Goal: Transaction & Acquisition: Book appointment/travel/reservation

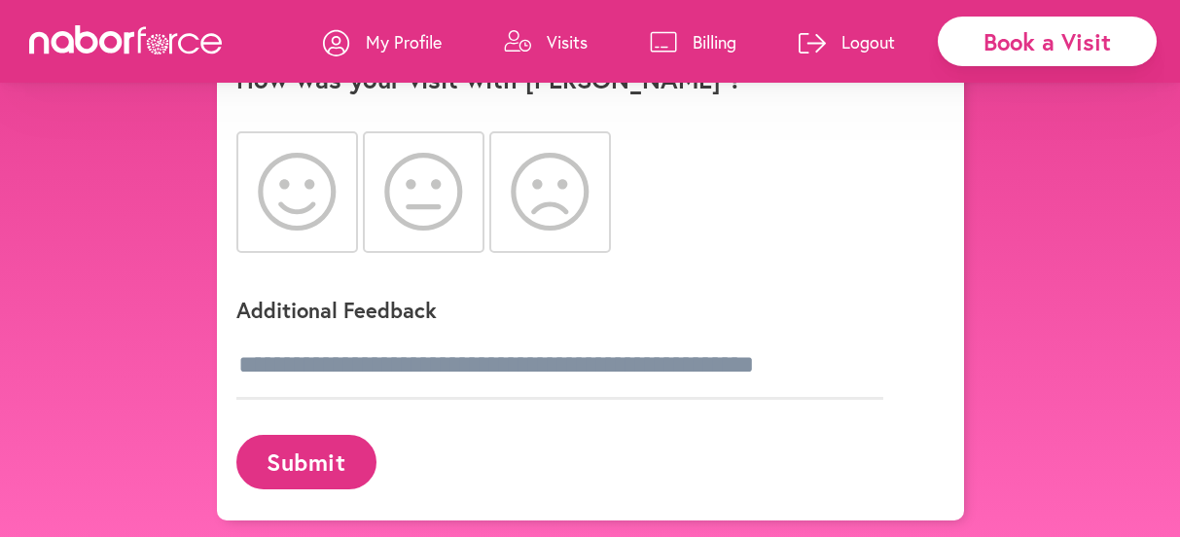
scroll to position [151, 0]
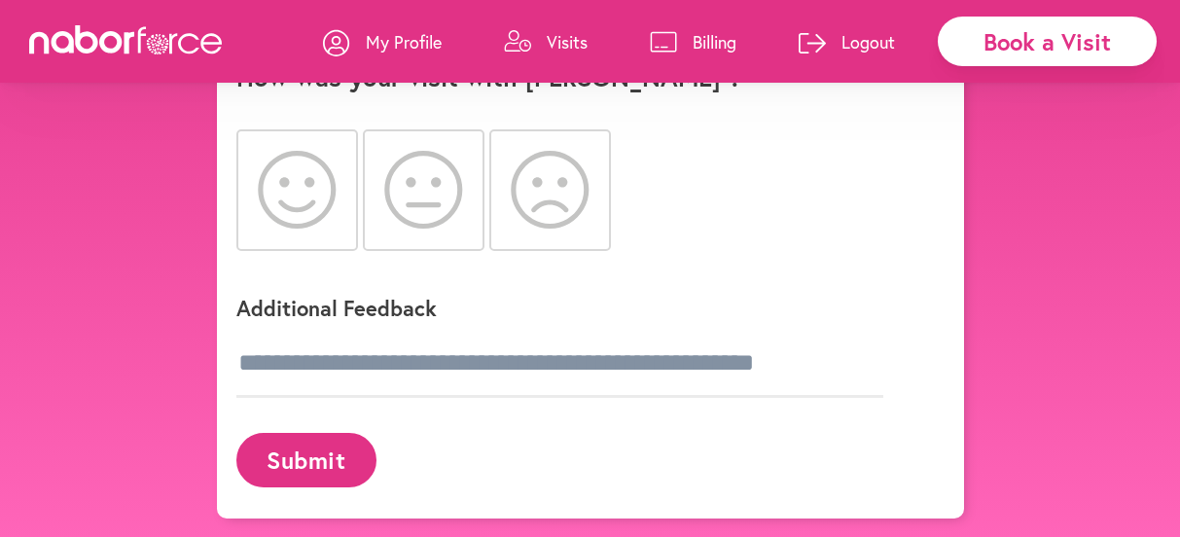
click at [287, 229] on icon at bounding box center [297, 190] width 79 height 78
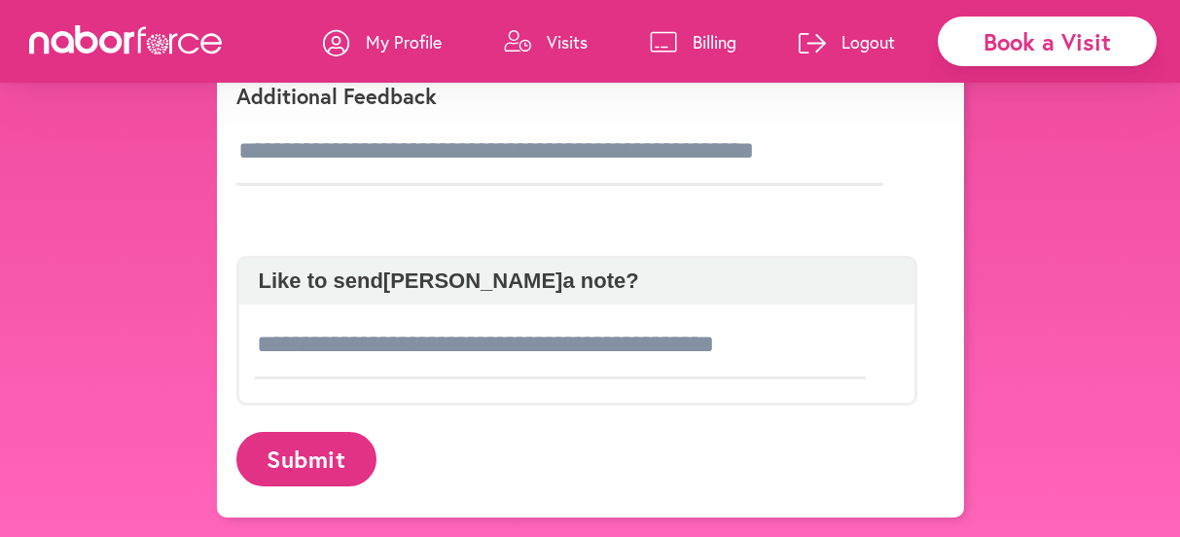
scroll to position [437, 0]
click at [249, 209] on div "Additional Feedback" at bounding box center [576, 130] width 681 height 159
click at [334, 209] on div "Additional Feedback" at bounding box center [576, 130] width 681 height 159
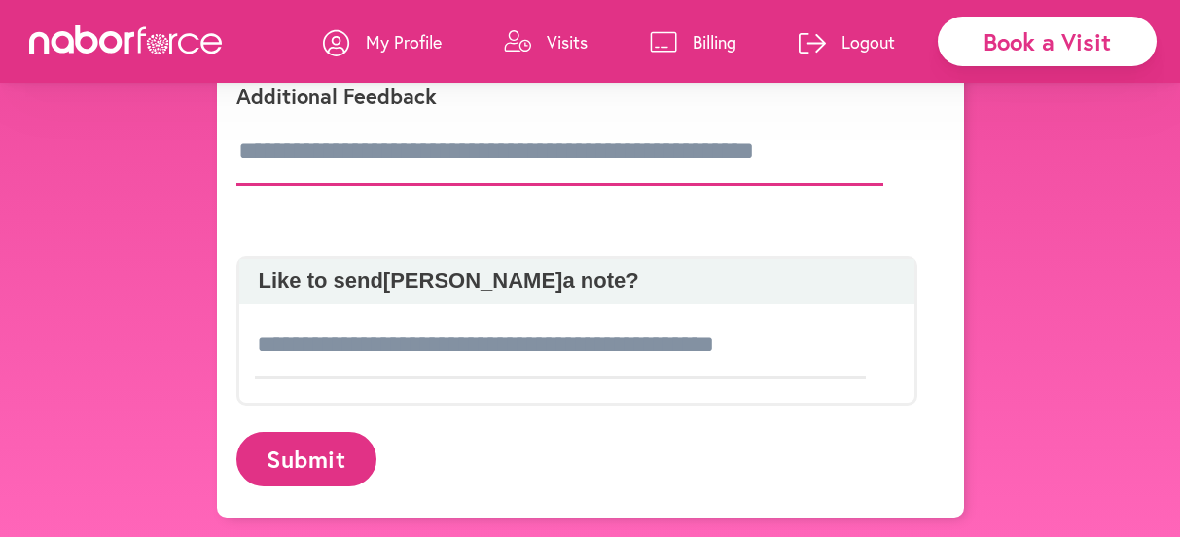
click at [576, 186] on input "text" at bounding box center [559, 152] width 647 height 68
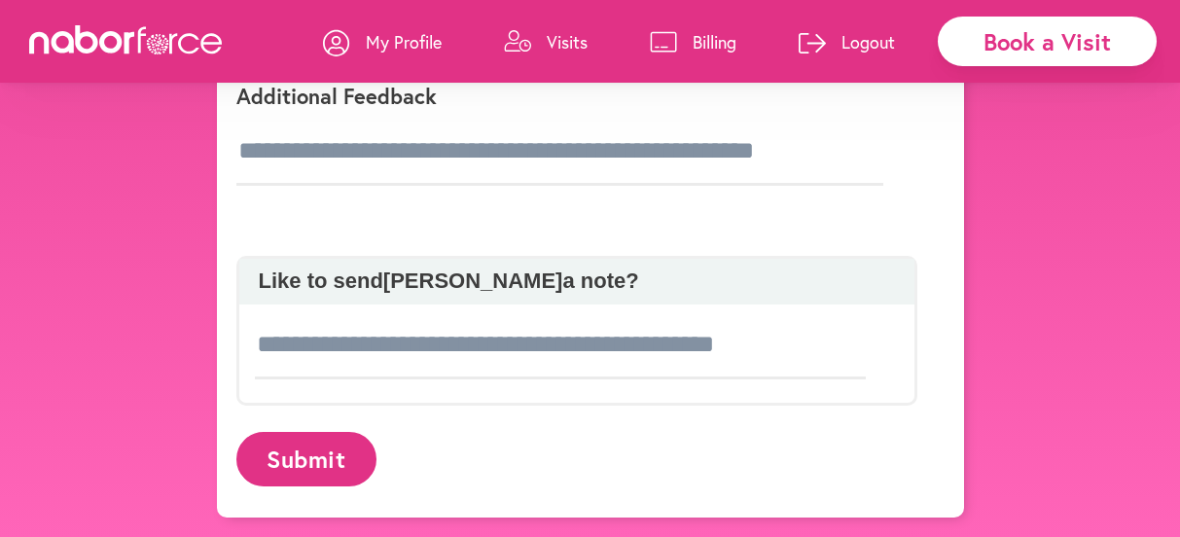
click at [264, 209] on div "Additional Feedback" at bounding box center [576, 130] width 681 height 159
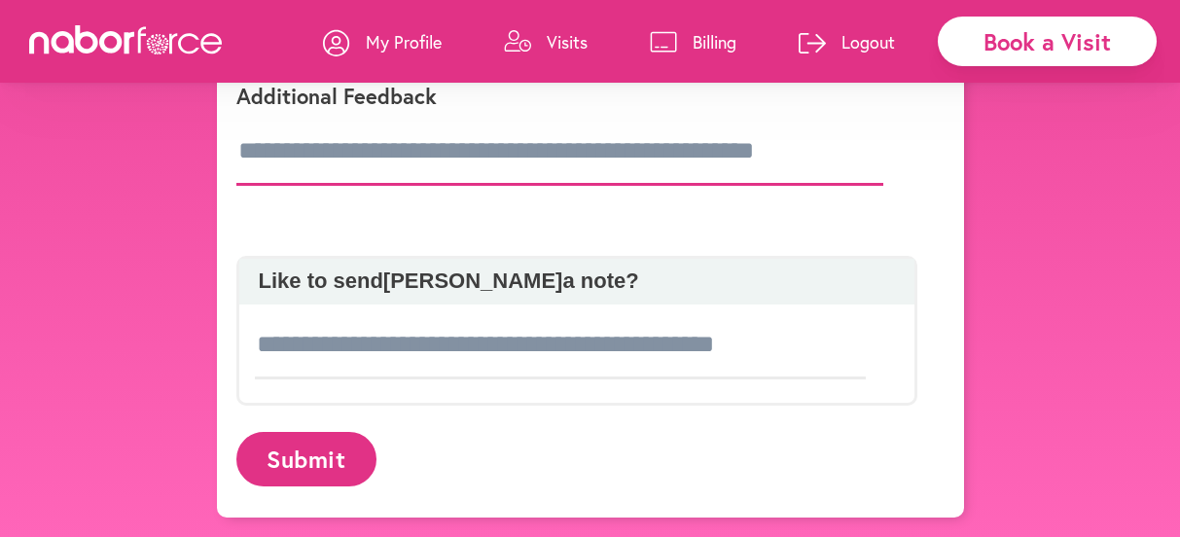
click at [329, 186] on input "text" at bounding box center [559, 152] width 647 height 68
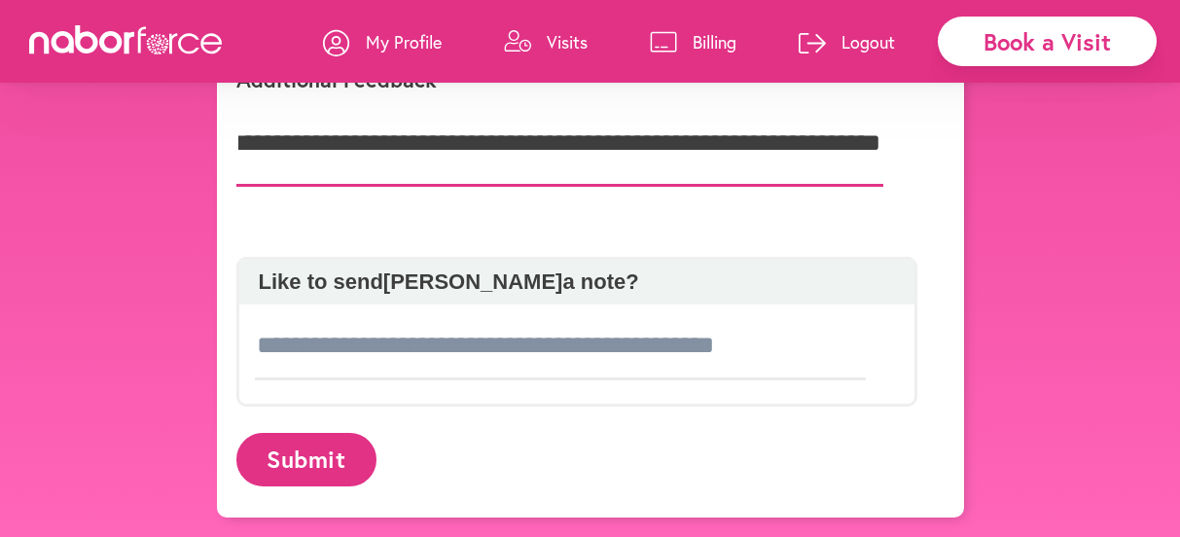
scroll to position [623, 0]
type input "**********"
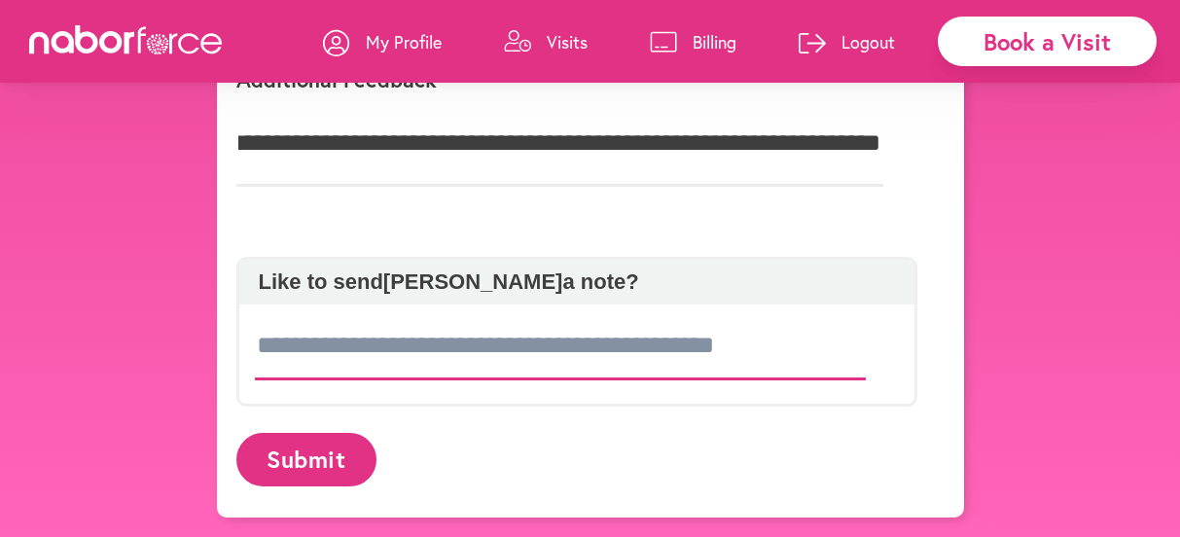
scroll to position [0, 0]
click at [262, 315] on input at bounding box center [561, 346] width 612 height 68
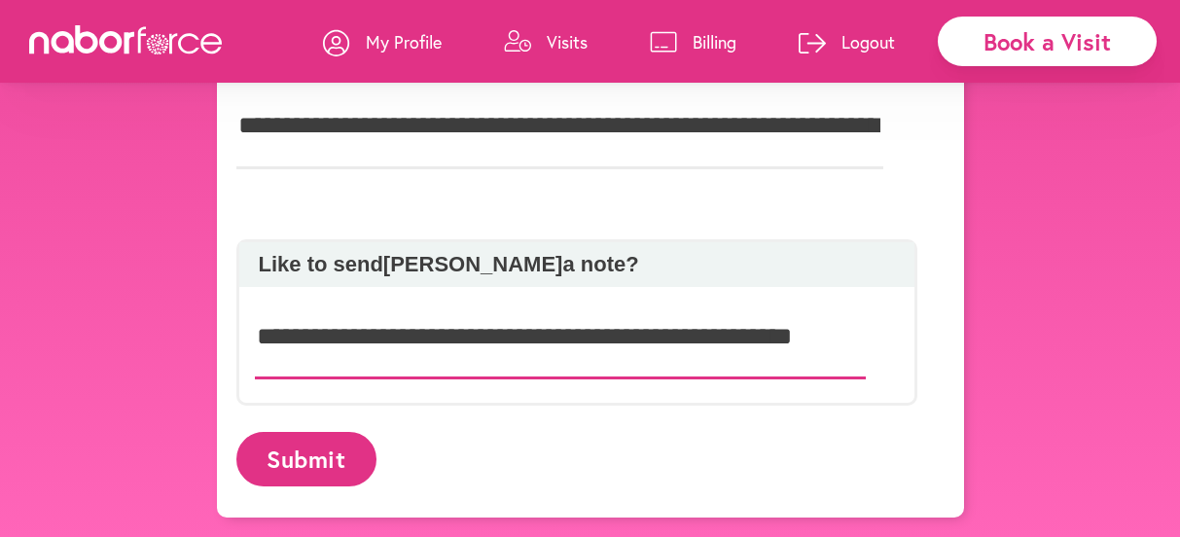
scroll to position [0, 50]
click at [820, 320] on input "**********" at bounding box center [561, 338] width 612 height 86
click at [861, 320] on input "**********" at bounding box center [561, 338] width 612 height 86
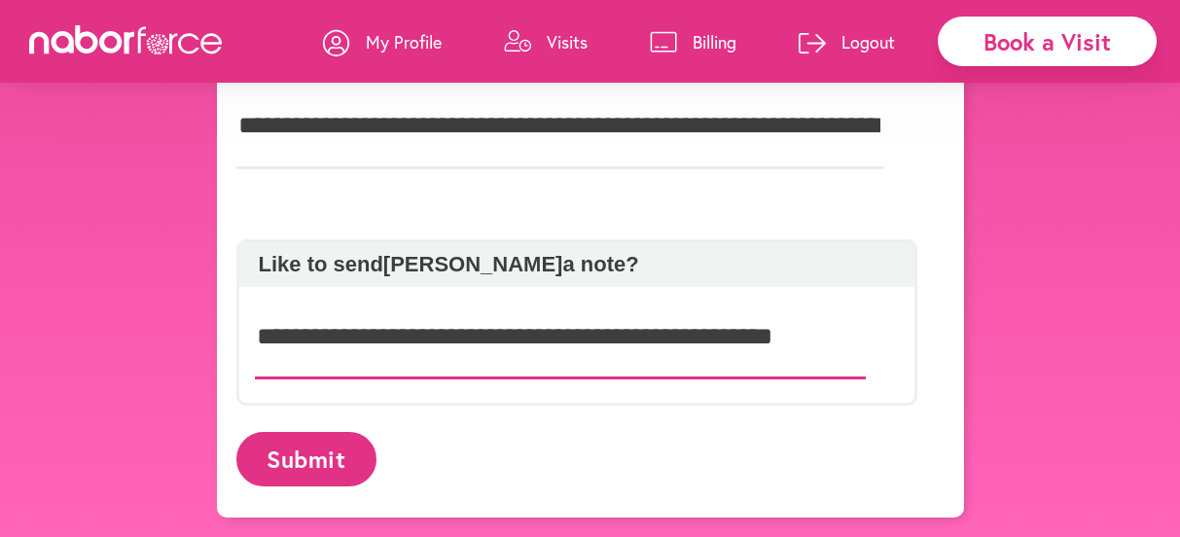
type input "**********"
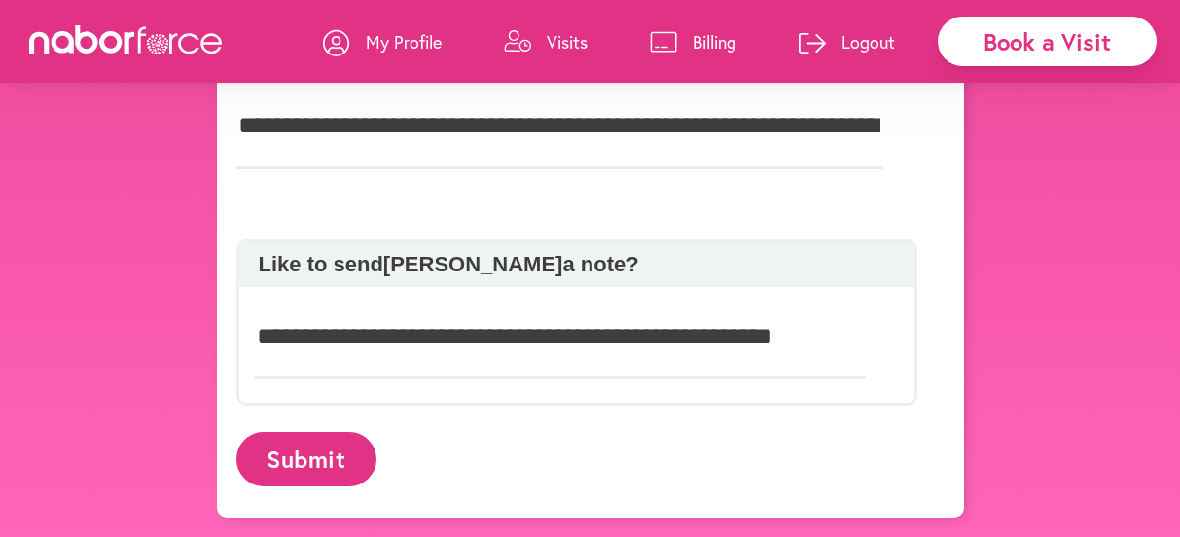
scroll to position [0, 0]
click at [313, 467] on button "Submit" at bounding box center [306, 459] width 140 height 54
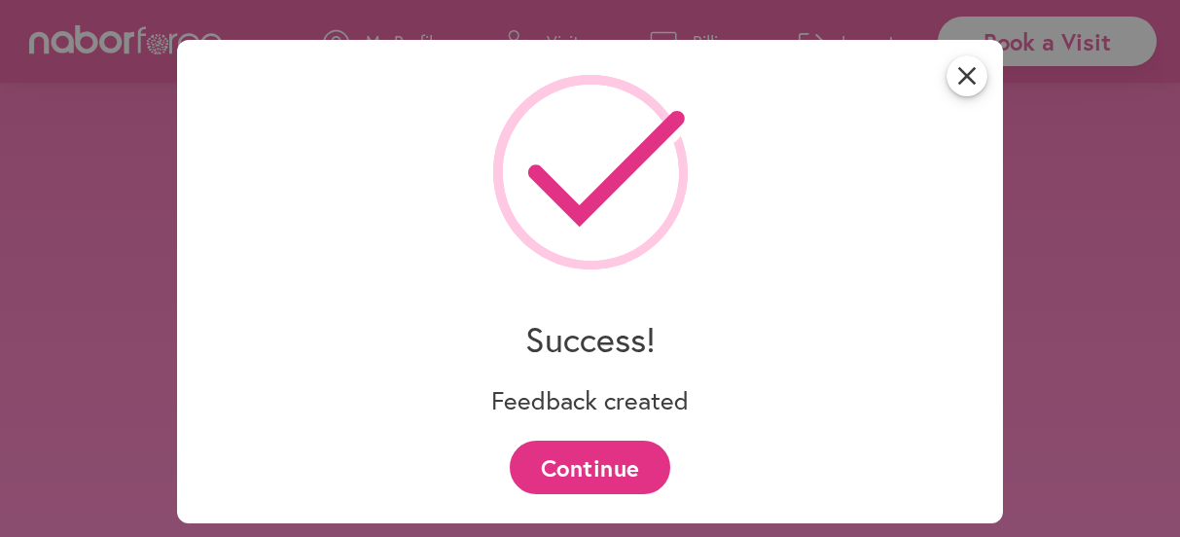
click at [606, 476] on button "Continue" at bounding box center [590, 468] width 161 height 54
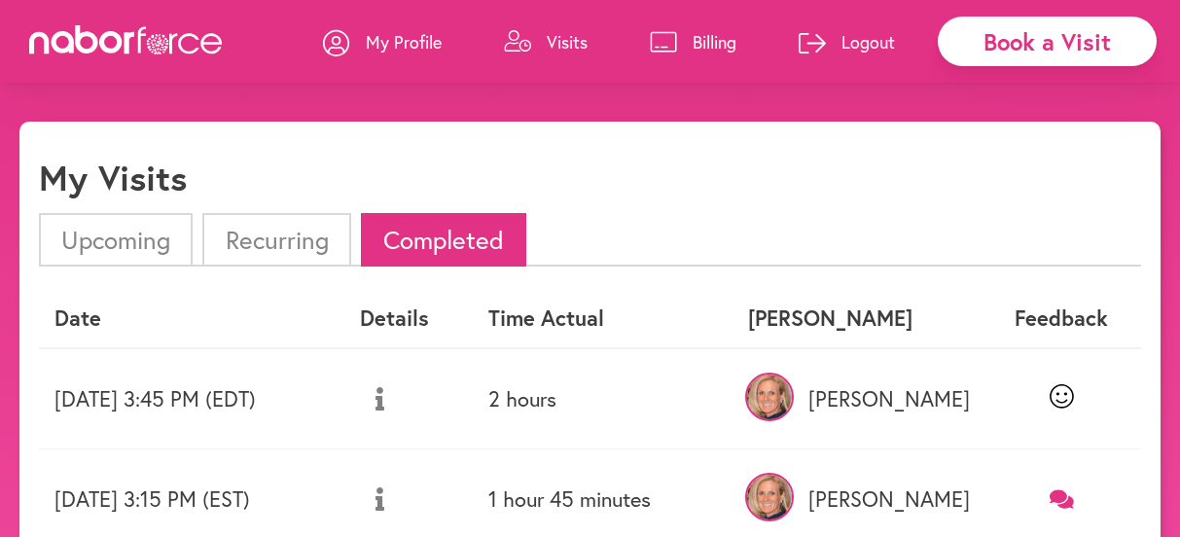
click at [1024, 22] on div "Book a Visit" at bounding box center [1047, 42] width 219 height 50
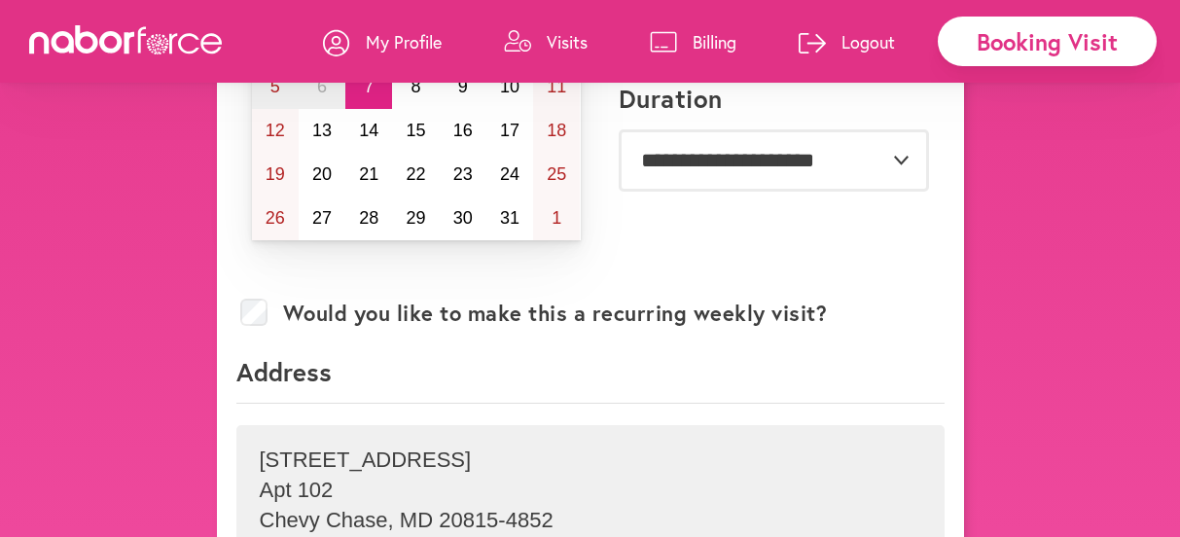
scroll to position [333, 0]
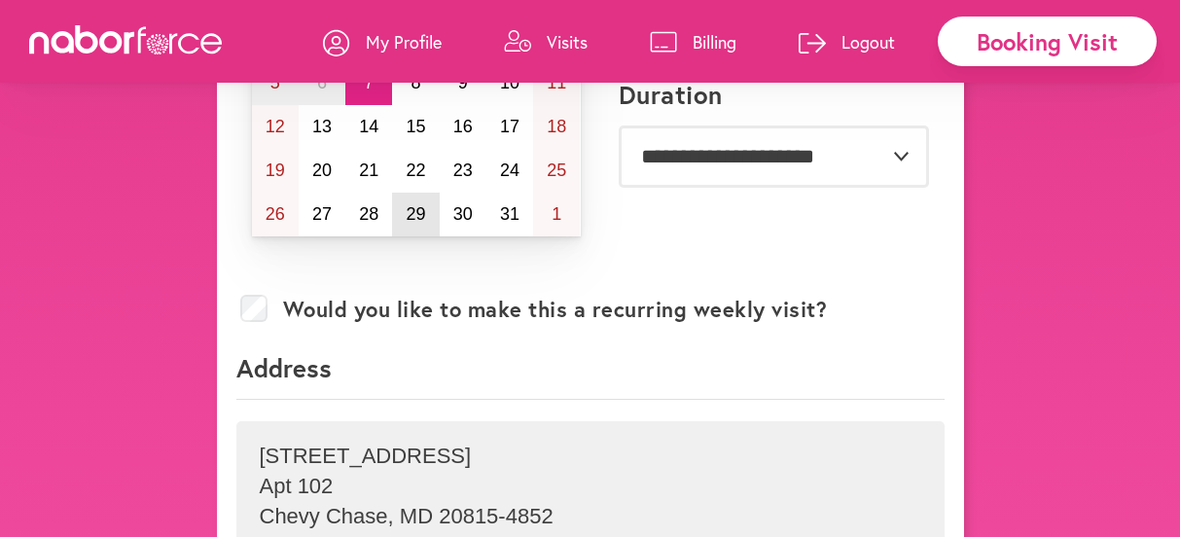
click at [422, 236] on button "29" at bounding box center [415, 215] width 47 height 44
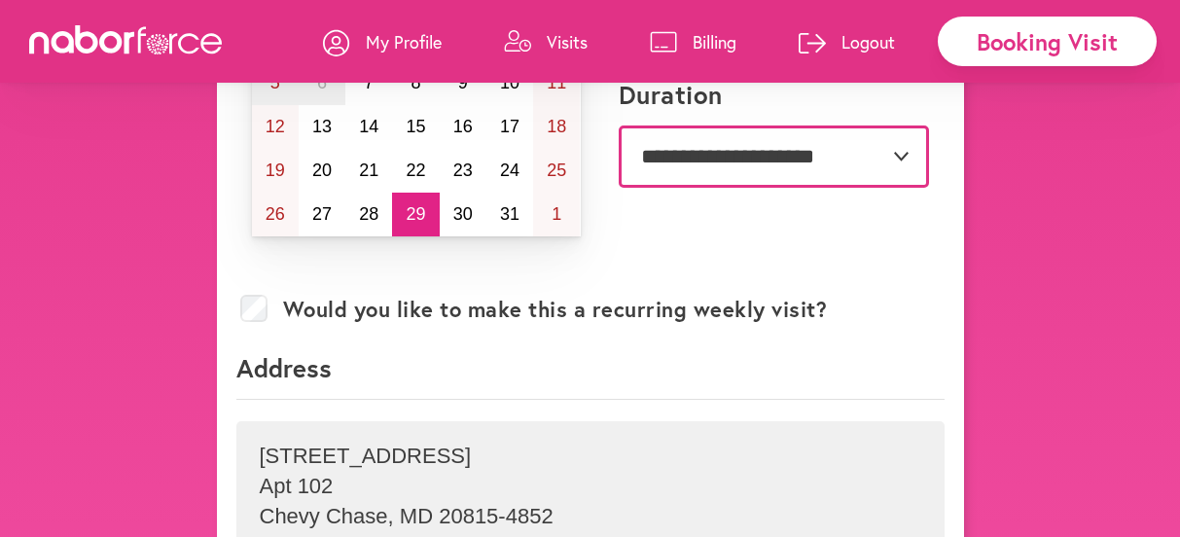
click at [893, 188] on select "**********" at bounding box center [774, 157] width 310 height 62
select select "***"
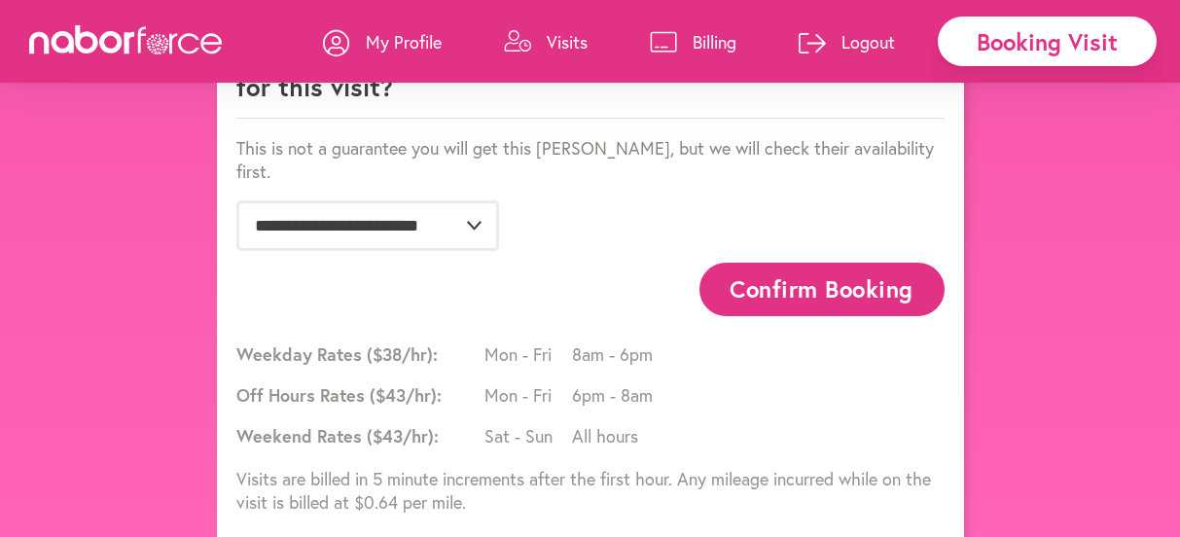
scroll to position [1423, 0]
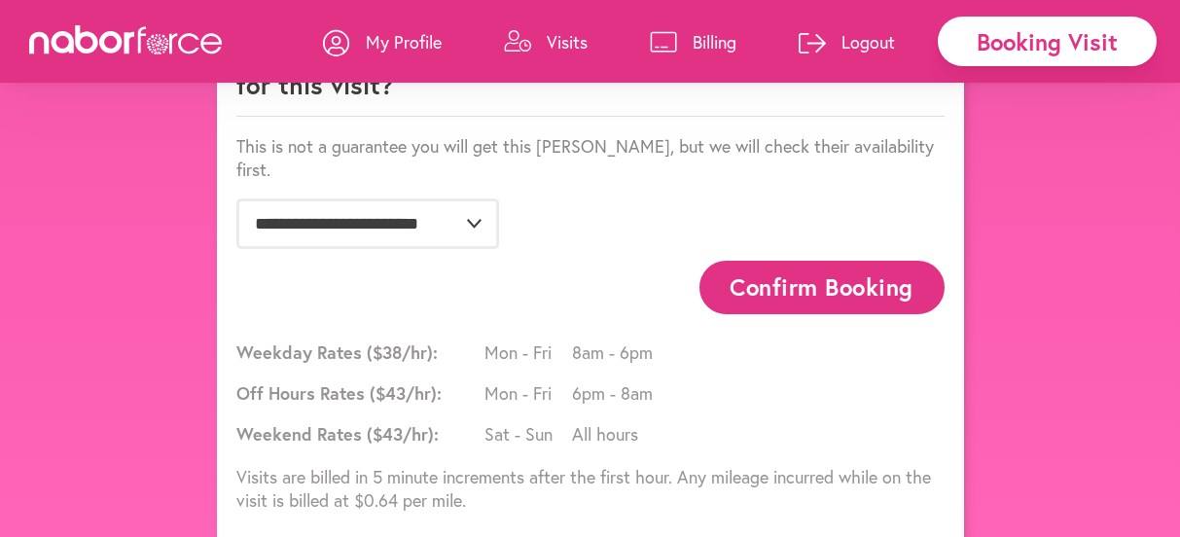
click at [249, 181] on p "This is not a guarantee you will get this [PERSON_NAME], but we will check thei…" at bounding box center [590, 157] width 708 height 47
click at [317, 117] on p "Optional: Do you have a Preferred Favorite [PERSON_NAME] for this visit?" at bounding box center [590, 76] width 708 height 82
click at [320, 117] on p "Optional: Do you have a Preferred Favorite [PERSON_NAME] for this visit?" at bounding box center [590, 76] width 708 height 82
click at [351, 117] on p "Optional: Do you have a Preferred Favorite [PERSON_NAME] for this visit?" at bounding box center [590, 76] width 708 height 82
click at [473, 117] on p "Optional: Do you have a Preferred Favorite [PERSON_NAME] for this visit?" at bounding box center [590, 76] width 708 height 82
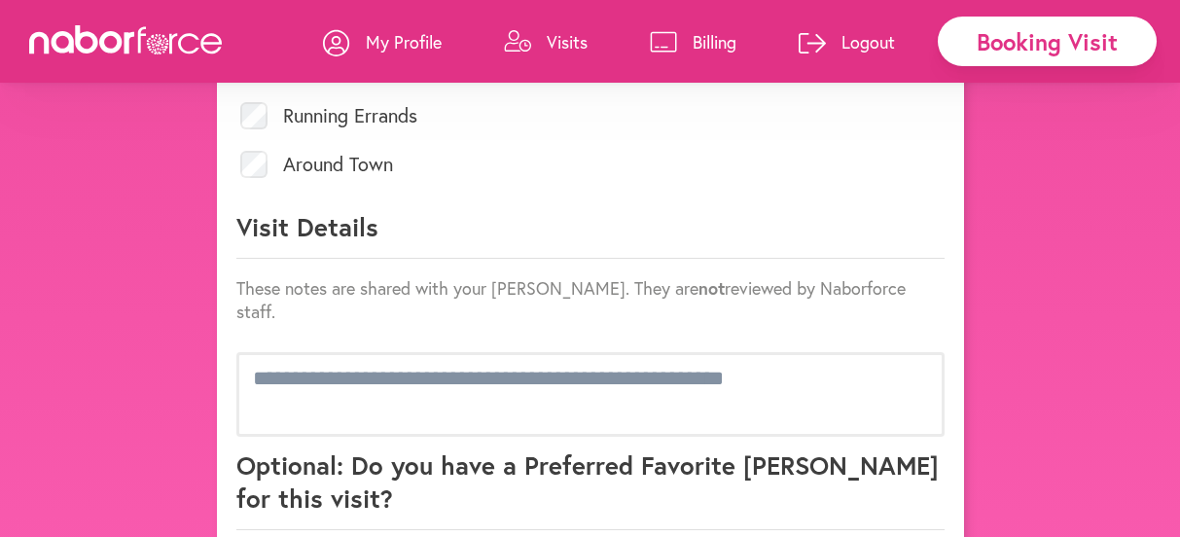
scroll to position [1011, 0]
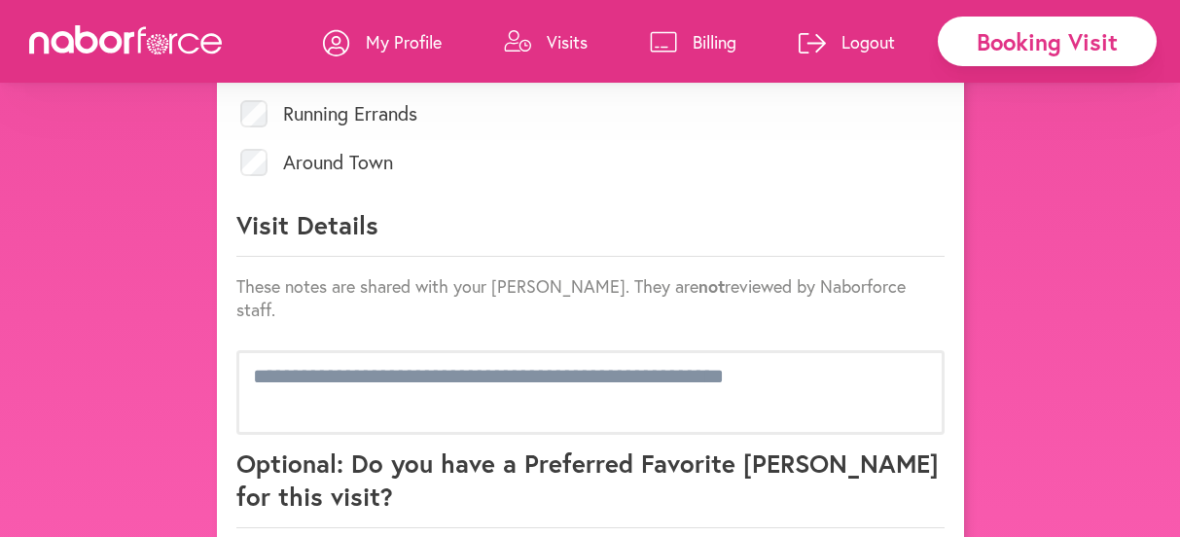
click at [327, 172] on label "Around Town" at bounding box center [338, 162] width 110 height 19
click at [387, 172] on label "Around Town" at bounding box center [338, 162] width 110 height 19
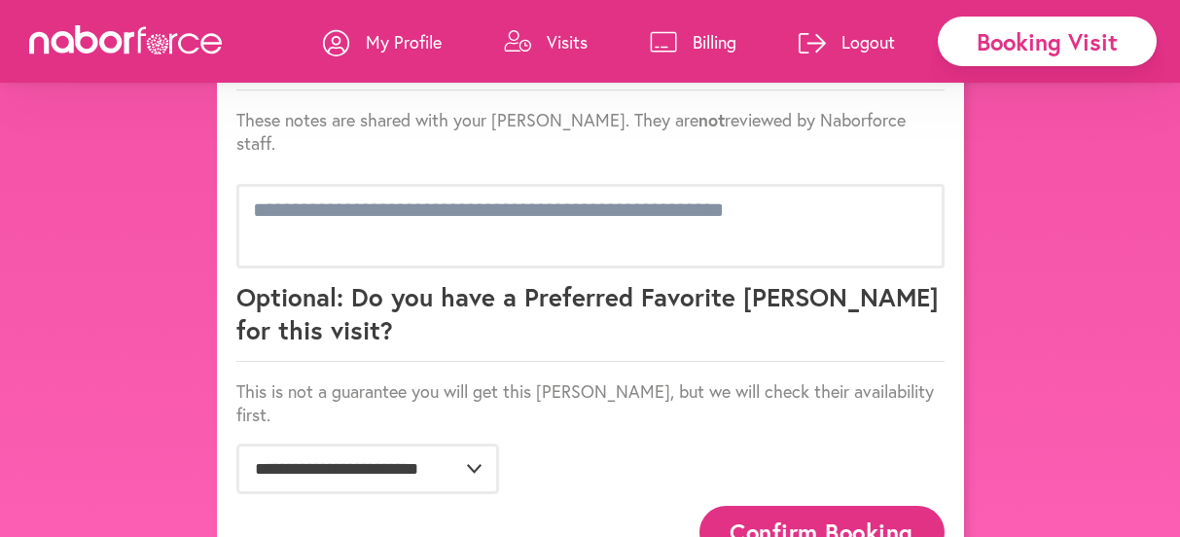
scroll to position [1178, 0]
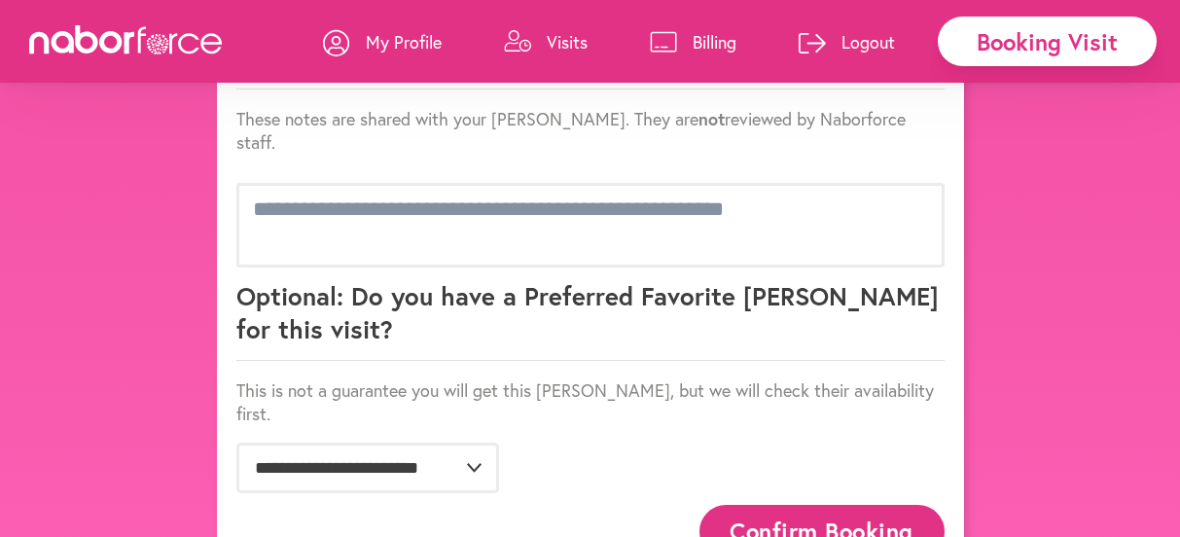
click at [354, 90] on p "Visit Details" at bounding box center [590, 65] width 708 height 49
click at [248, 154] on p "These notes are shared with your [PERSON_NAME]. They are not reviewed by Naborf…" at bounding box center [590, 130] width 708 height 47
click at [381, 154] on p "These notes are shared with your [PERSON_NAME]. They are not reviewed by Naborf…" at bounding box center [590, 130] width 708 height 47
click at [371, 90] on p "Visit Details" at bounding box center [590, 65] width 708 height 49
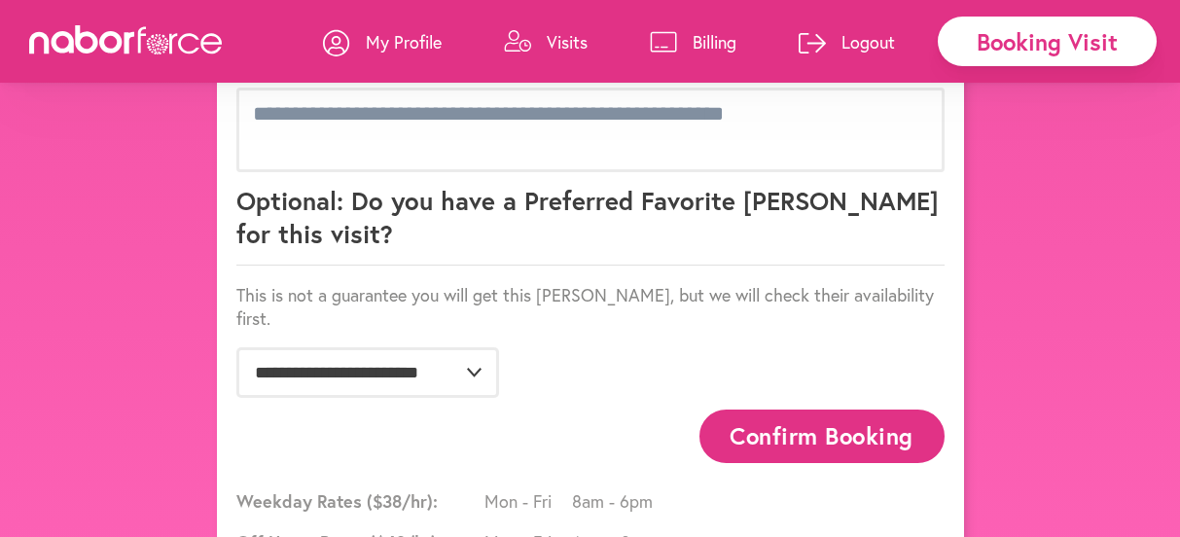
scroll to position [1275, 0]
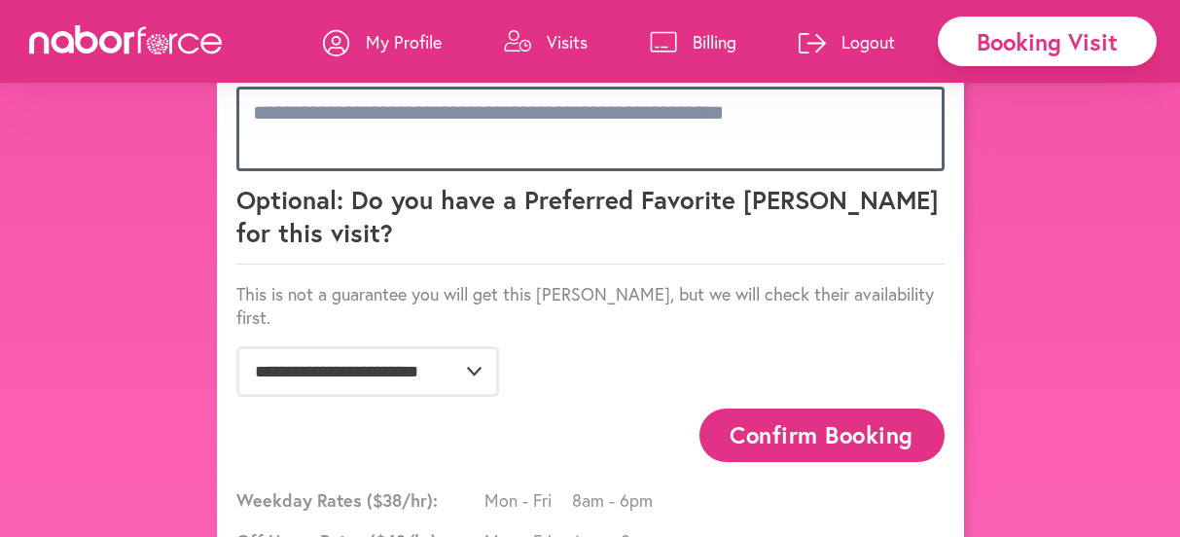
click at [269, 170] on textarea at bounding box center [590, 129] width 708 height 84
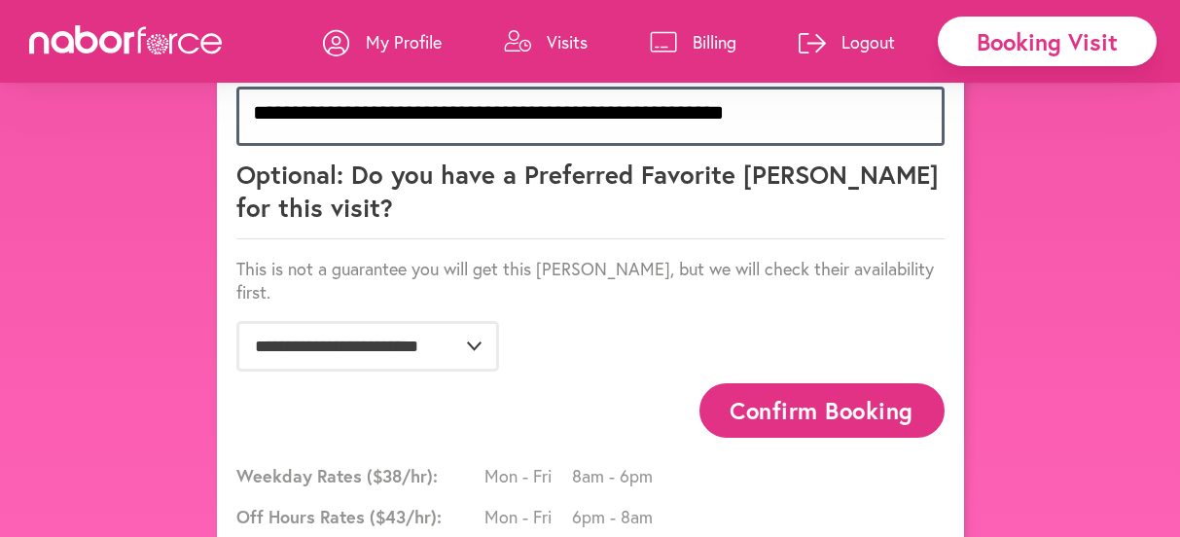
click at [492, 146] on textarea "**********" at bounding box center [590, 116] width 708 height 59
click at [494, 146] on textarea "**********" at bounding box center [590, 116] width 708 height 59
click at [722, 146] on textarea "**********" at bounding box center [590, 116] width 708 height 59
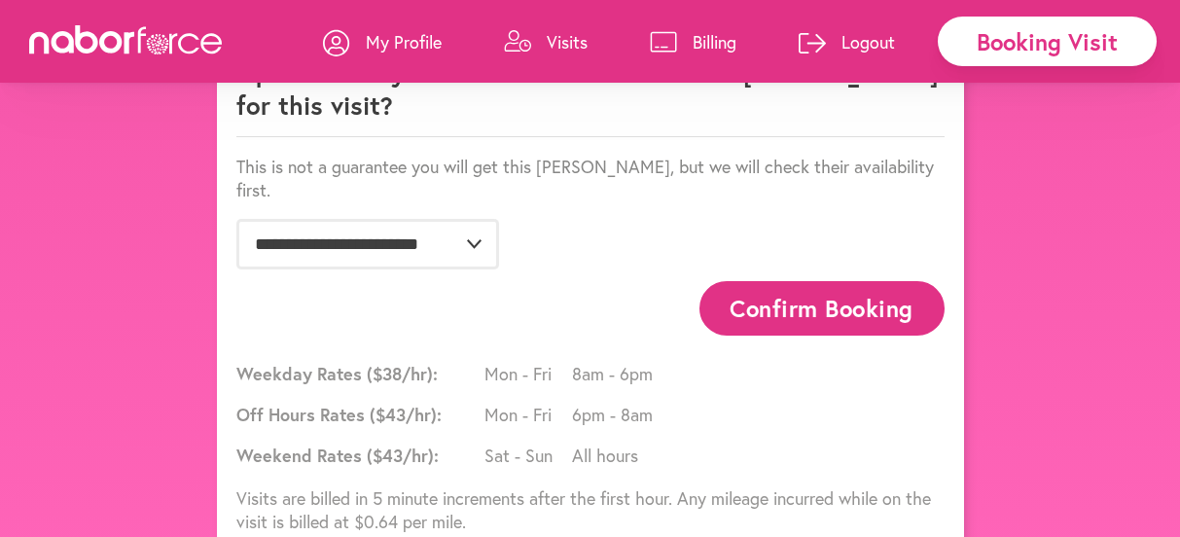
scroll to position [1410, 0]
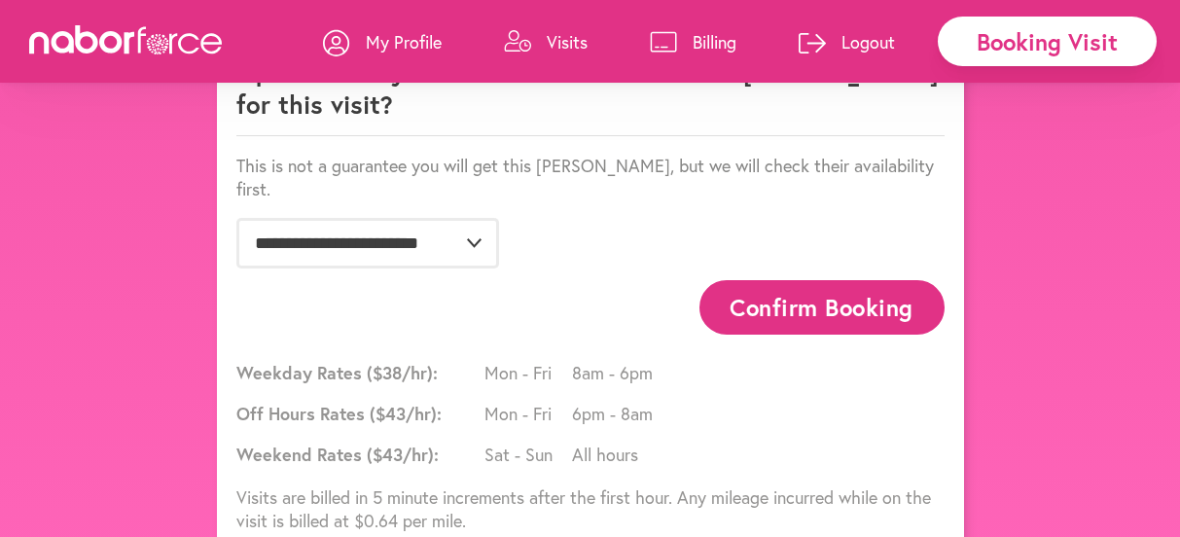
type textarea "**********"
click at [244, 200] on p "This is not a guarantee you will get this [PERSON_NAME], but we will check thei…" at bounding box center [590, 177] width 708 height 47
click at [326, 200] on p "This is not a guarantee you will get this [PERSON_NAME], but we will check thei…" at bounding box center [590, 177] width 708 height 47
click at [280, 136] on p "Optional: Do you have a Preferred Favorite [PERSON_NAME] for this visit?" at bounding box center [590, 95] width 708 height 82
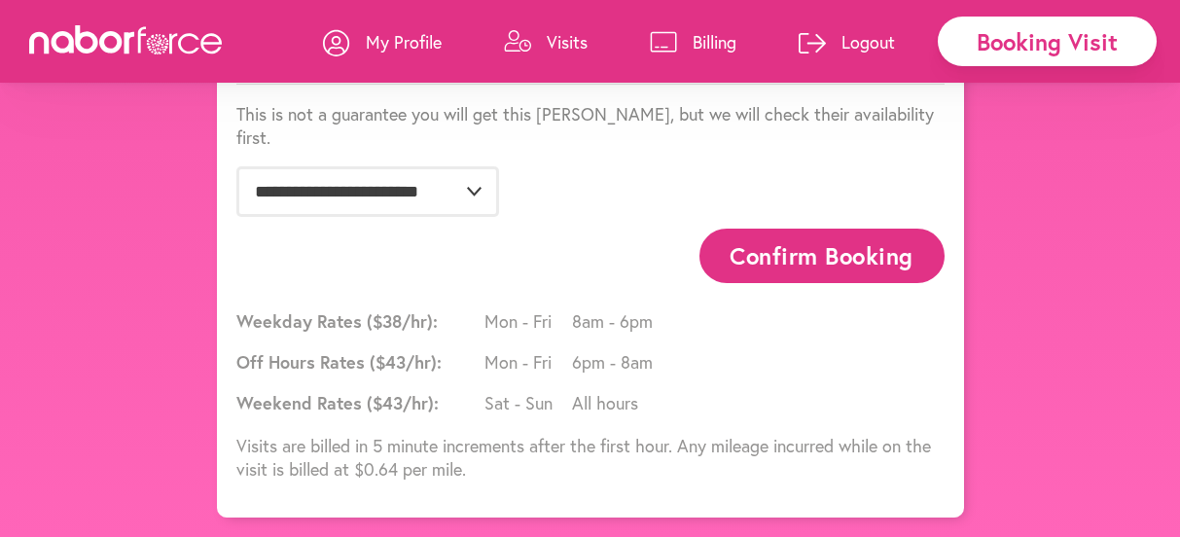
scroll to position [1608, 0]
click at [473, 217] on select "**********" at bounding box center [367, 191] width 263 height 51
select select "**********"
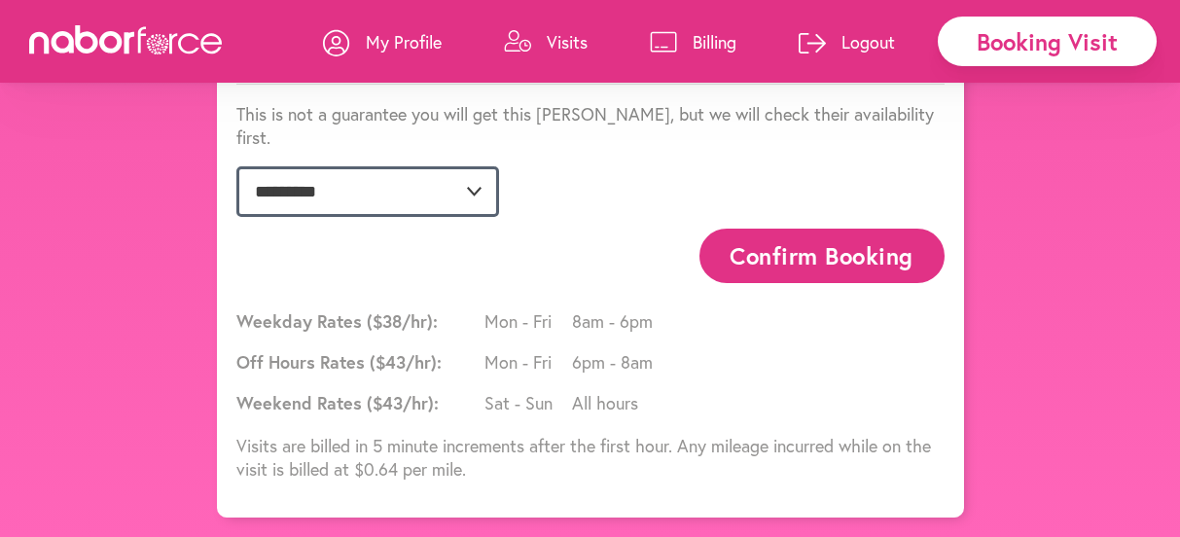
scroll to position [1707, 0]
click at [772, 282] on button "Confirm Booking" at bounding box center [822, 256] width 245 height 54
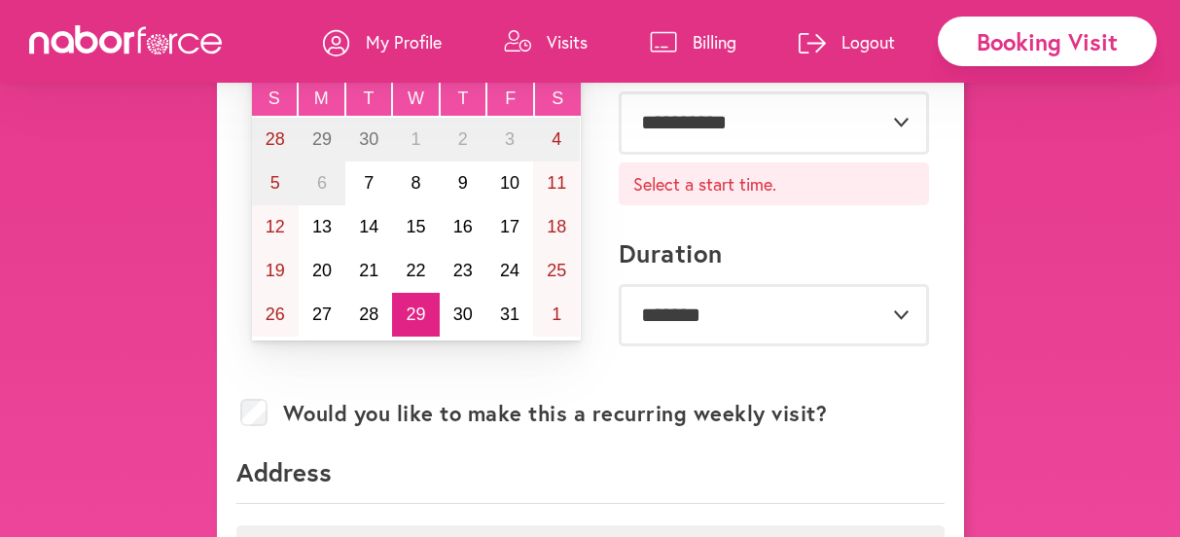
scroll to position [236, 0]
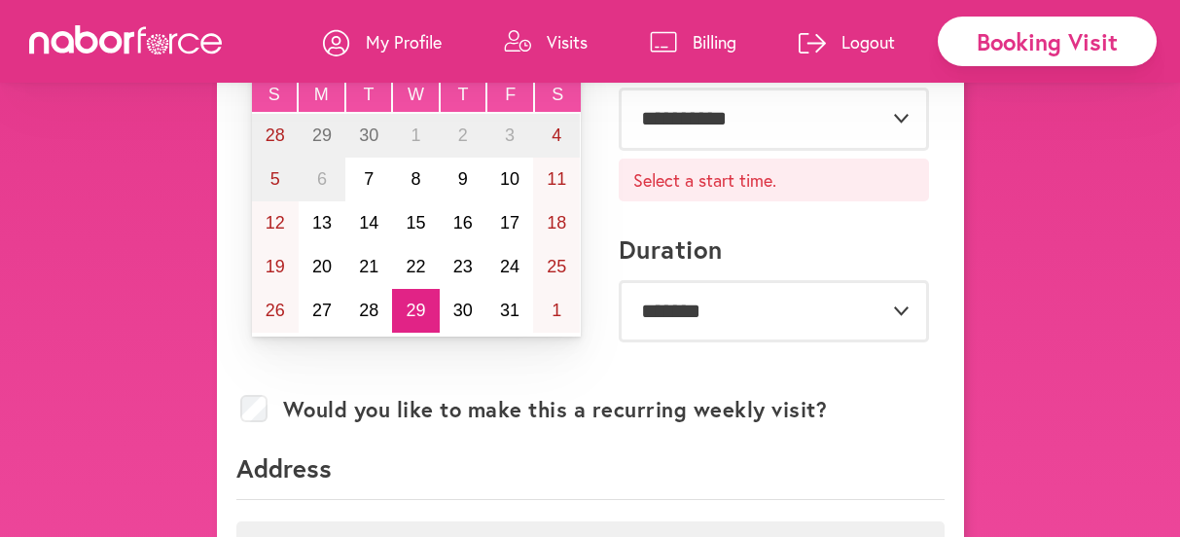
click at [646, 201] on p "Select a start time." at bounding box center [774, 180] width 310 height 43
click at [818, 201] on p "Select a start time." at bounding box center [774, 180] width 310 height 43
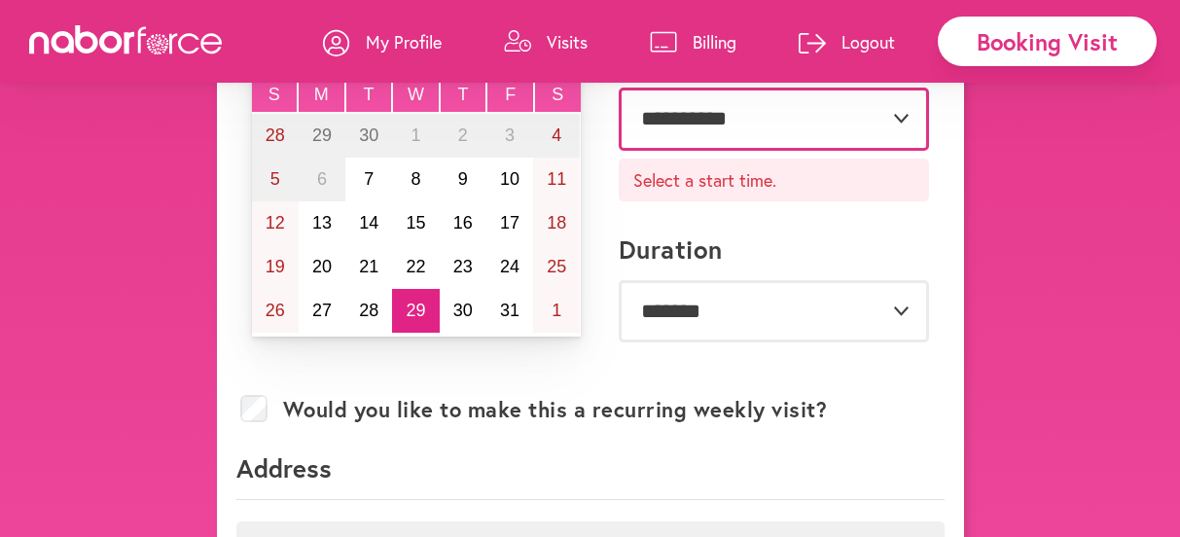
click at [887, 150] on select "**********" at bounding box center [774, 119] width 310 height 62
select select "*******"
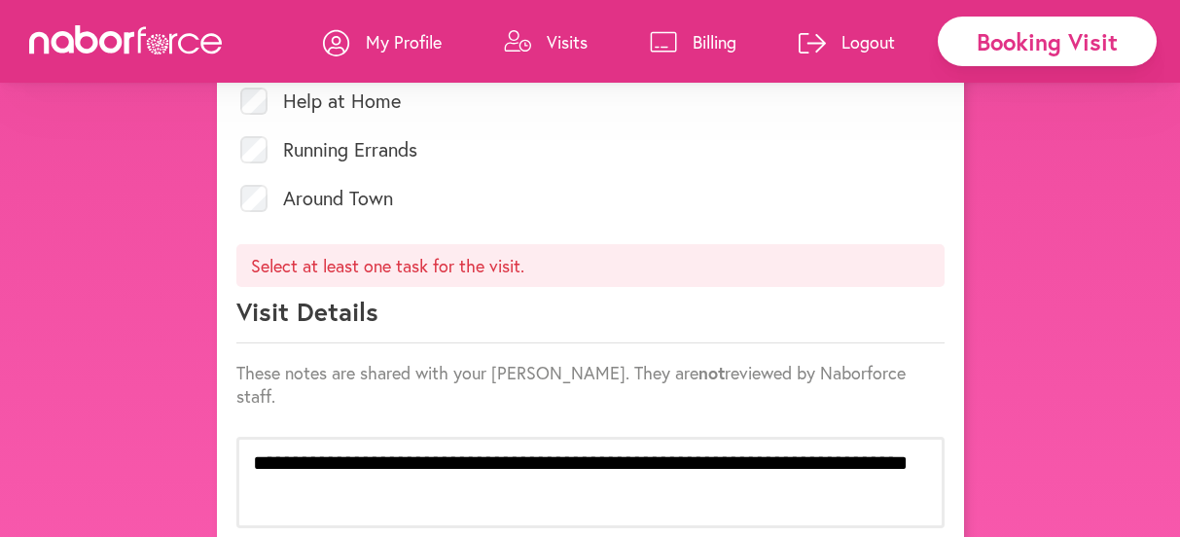
scroll to position [982, 0]
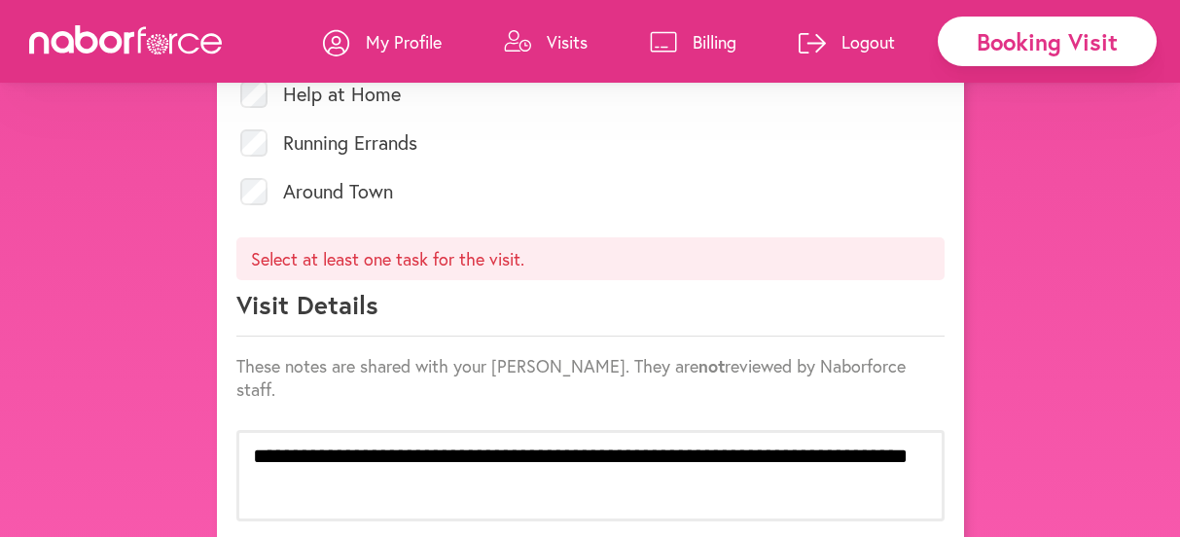
click at [256, 280] on p "Select at least one task for the visit." at bounding box center [590, 258] width 708 height 43
click at [378, 201] on label "Around Town" at bounding box center [338, 191] width 110 height 19
click at [524, 280] on p "Select at least one task for the visit." at bounding box center [590, 258] width 708 height 43
click at [342, 201] on label "Around Town" at bounding box center [338, 191] width 110 height 19
click at [253, 280] on p "Select at least one task for the visit." at bounding box center [590, 258] width 708 height 43
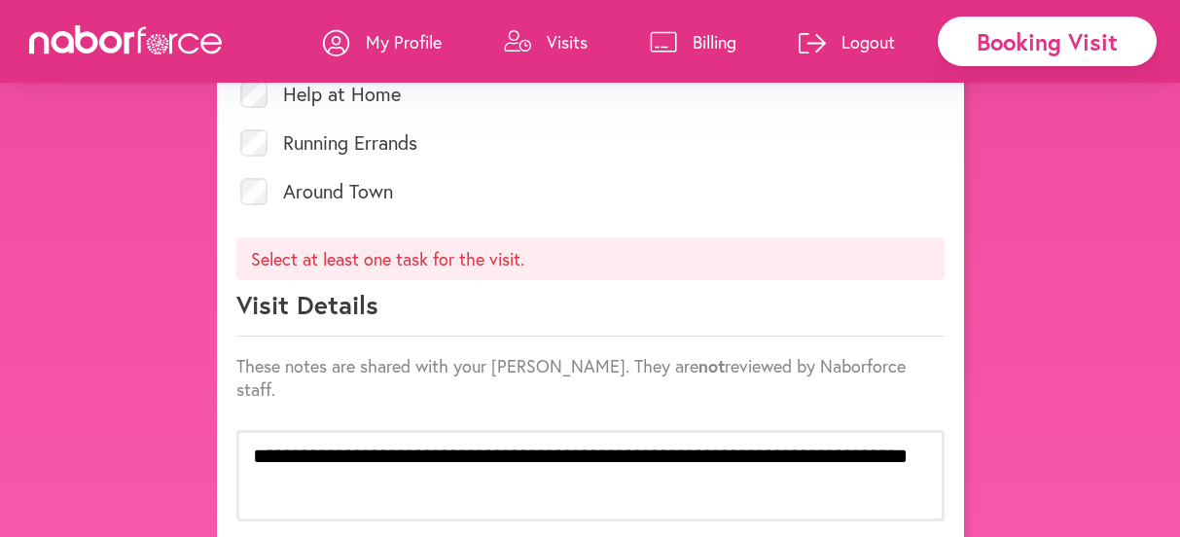
click at [530, 280] on p "Select at least one task for the visit." at bounding box center [590, 258] width 708 height 43
click at [257, 280] on p "Select at least one task for the visit." at bounding box center [590, 258] width 708 height 43
click at [391, 201] on label "Around Town" at bounding box center [338, 191] width 110 height 19
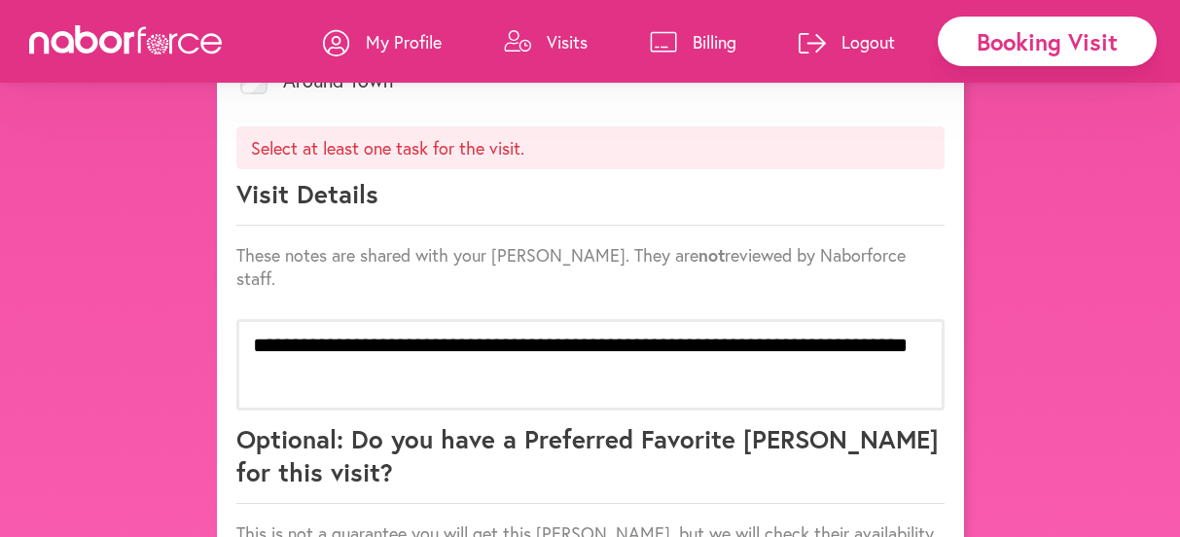
scroll to position [1092, 0]
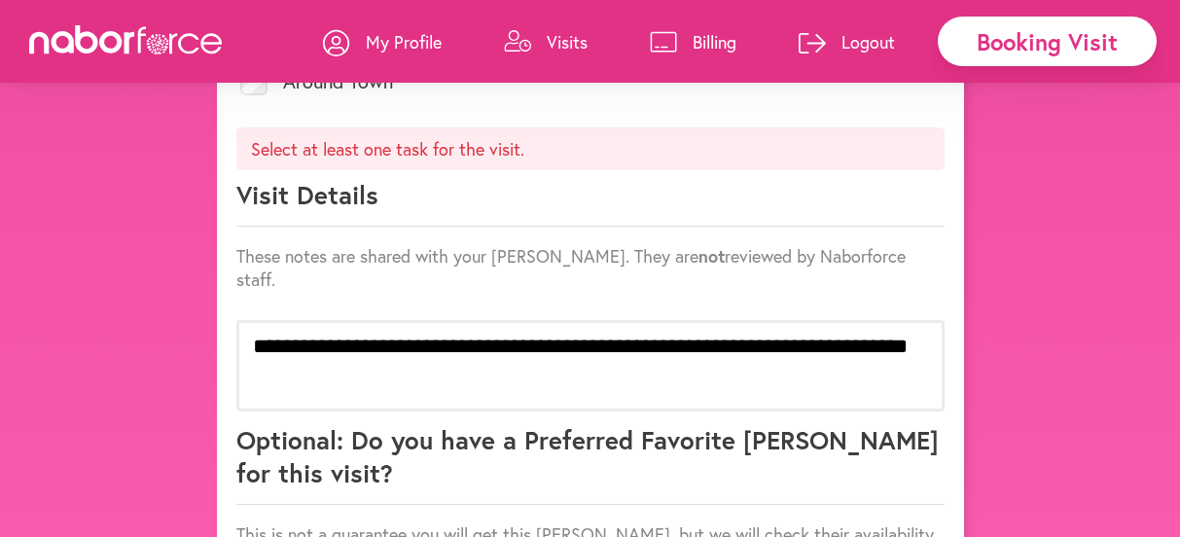
click at [392, 91] on label "Around Town" at bounding box center [338, 81] width 110 height 19
click at [534, 170] on p "Select at least one task for the visit." at bounding box center [590, 148] width 708 height 43
click at [290, 170] on p "Select at least one task for the visit." at bounding box center [590, 148] width 708 height 43
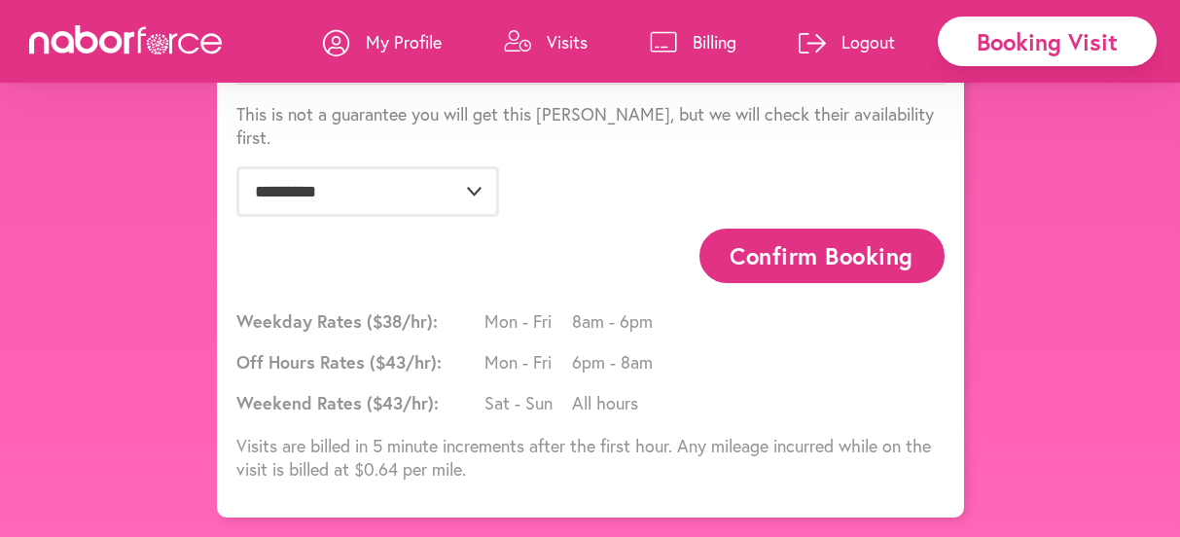
scroll to position [1897, 0]
click at [826, 229] on button "Confirm Booking" at bounding box center [822, 256] width 245 height 54
click at [860, 263] on button "Confirm Booking" at bounding box center [822, 256] width 245 height 54
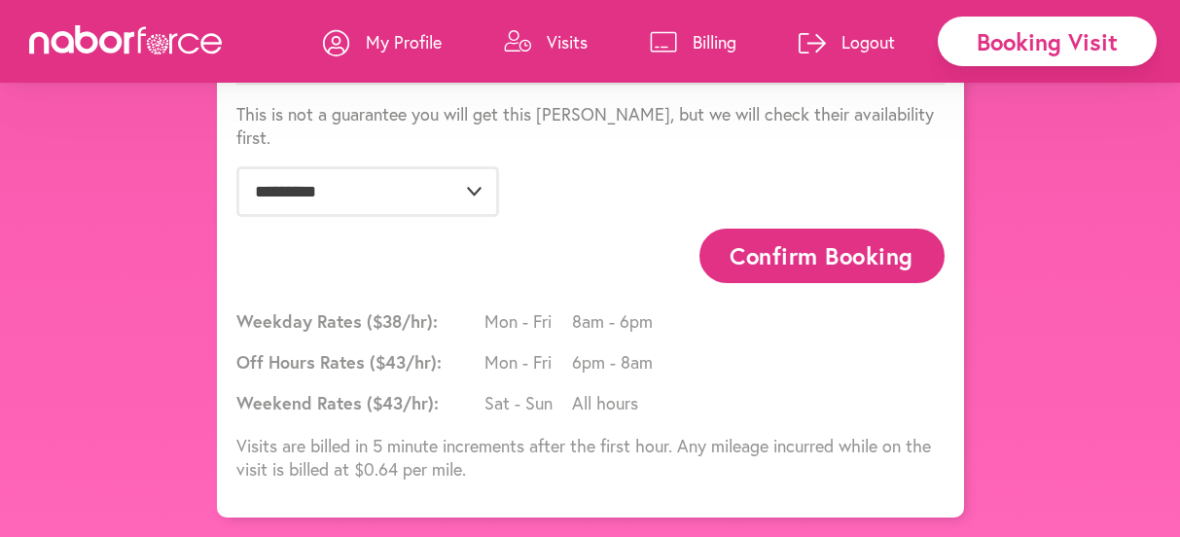
click at [853, 229] on button "Confirm Booking" at bounding box center [822, 256] width 245 height 54
click at [817, 465] on p "Visits are billed in 5 minute increments after the first hour. Any mileage incu…" at bounding box center [590, 457] width 708 height 47
